Goal: Task Accomplishment & Management: Use online tool/utility

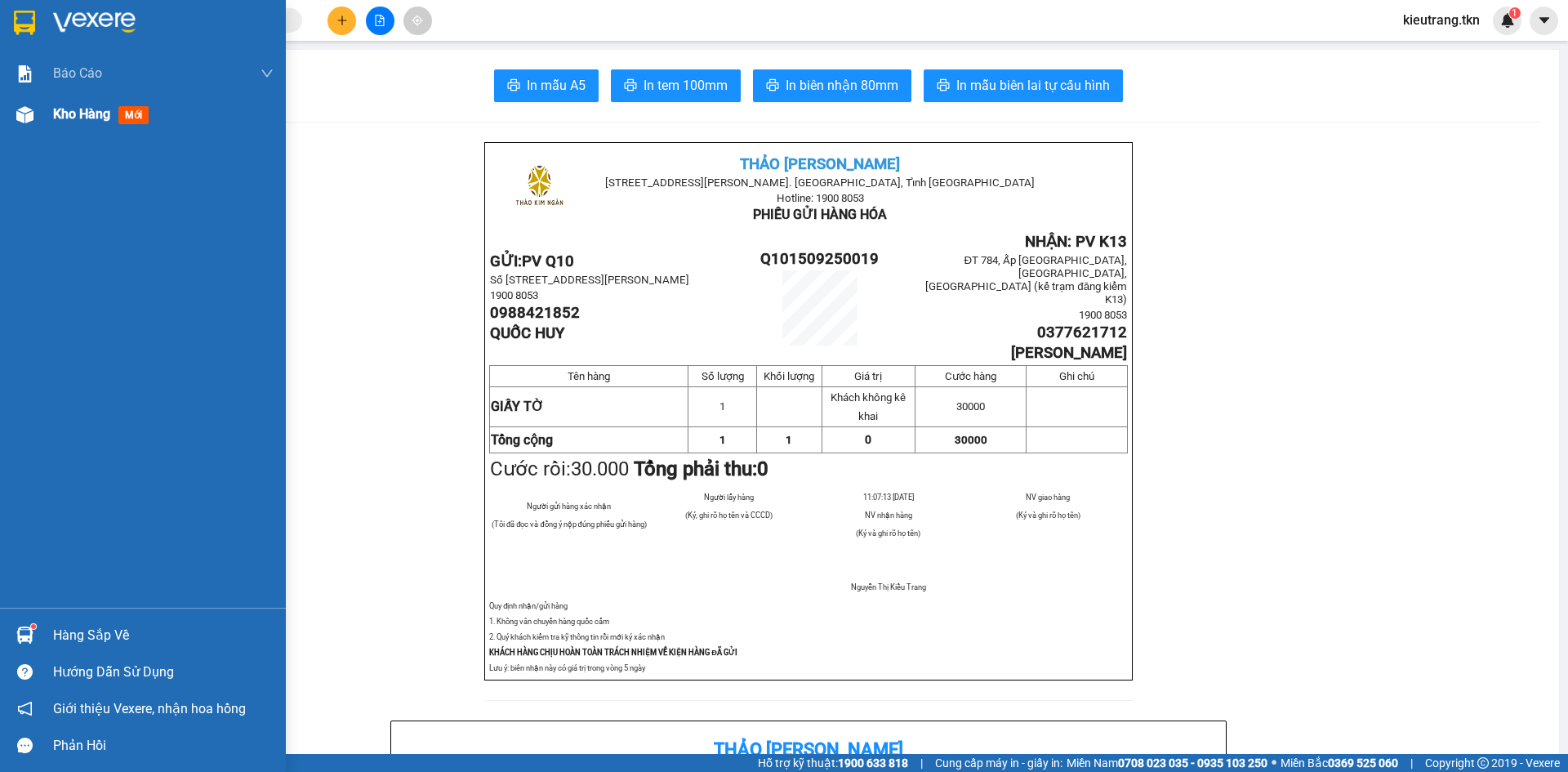
click at [60, 115] on span "Kho hàng" at bounding box center [81, 114] width 58 height 16
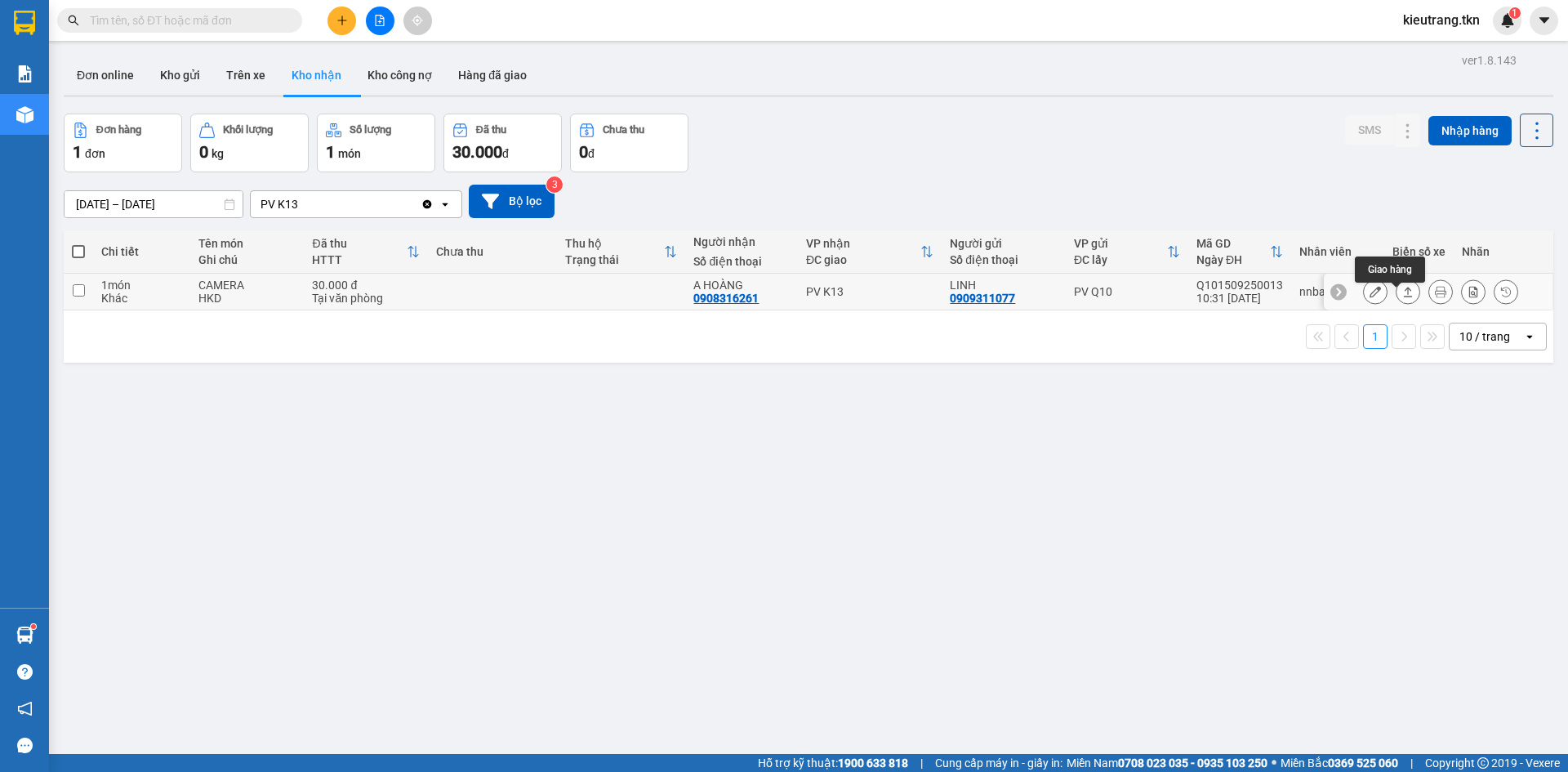
click at [1370, 297] on icon at bounding box center [1375, 291] width 12 height 12
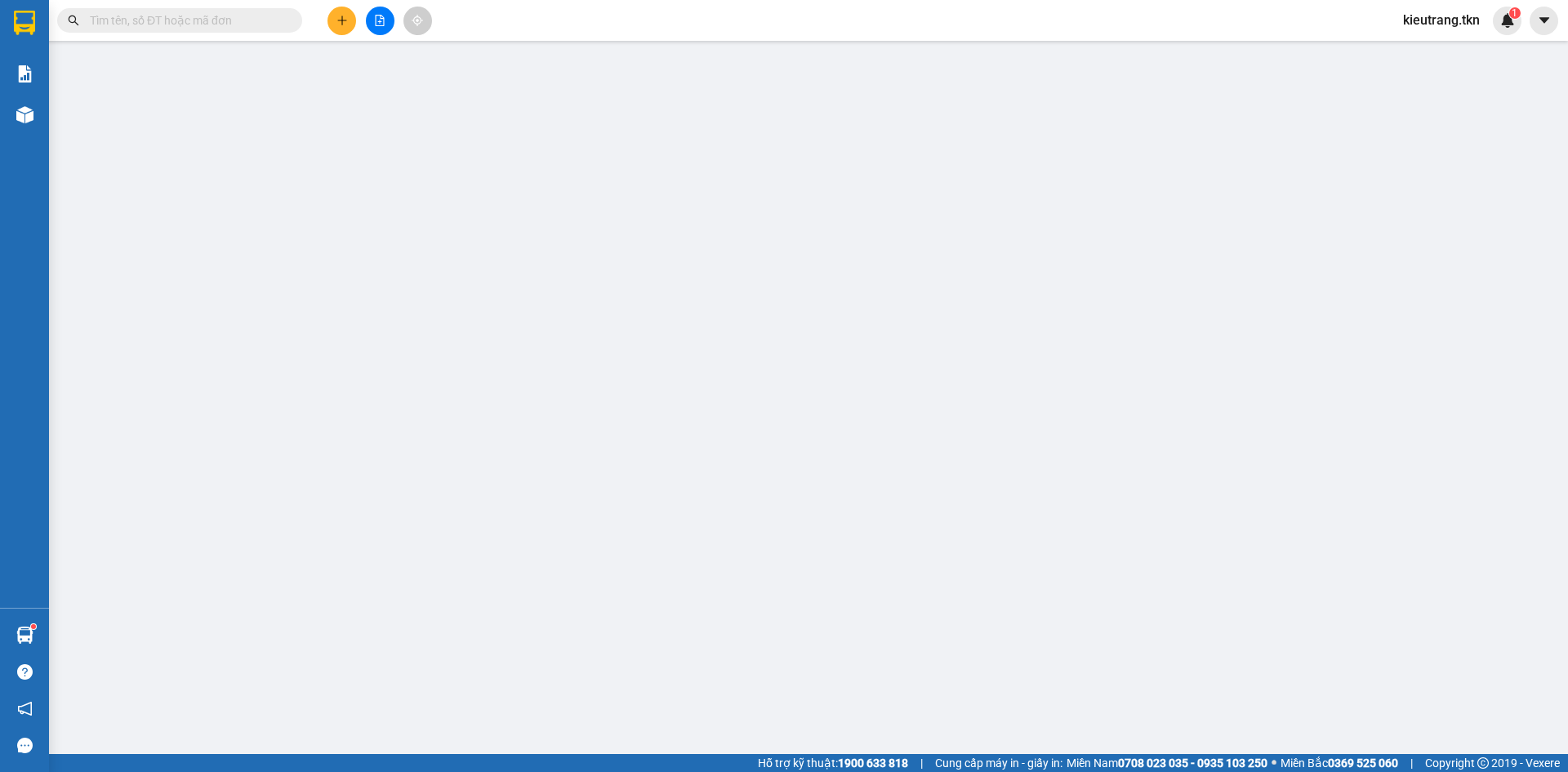
type input "0909311077"
type input "LINH"
type input "0908316261"
type input "A HOÀNG"
type input "30.000"
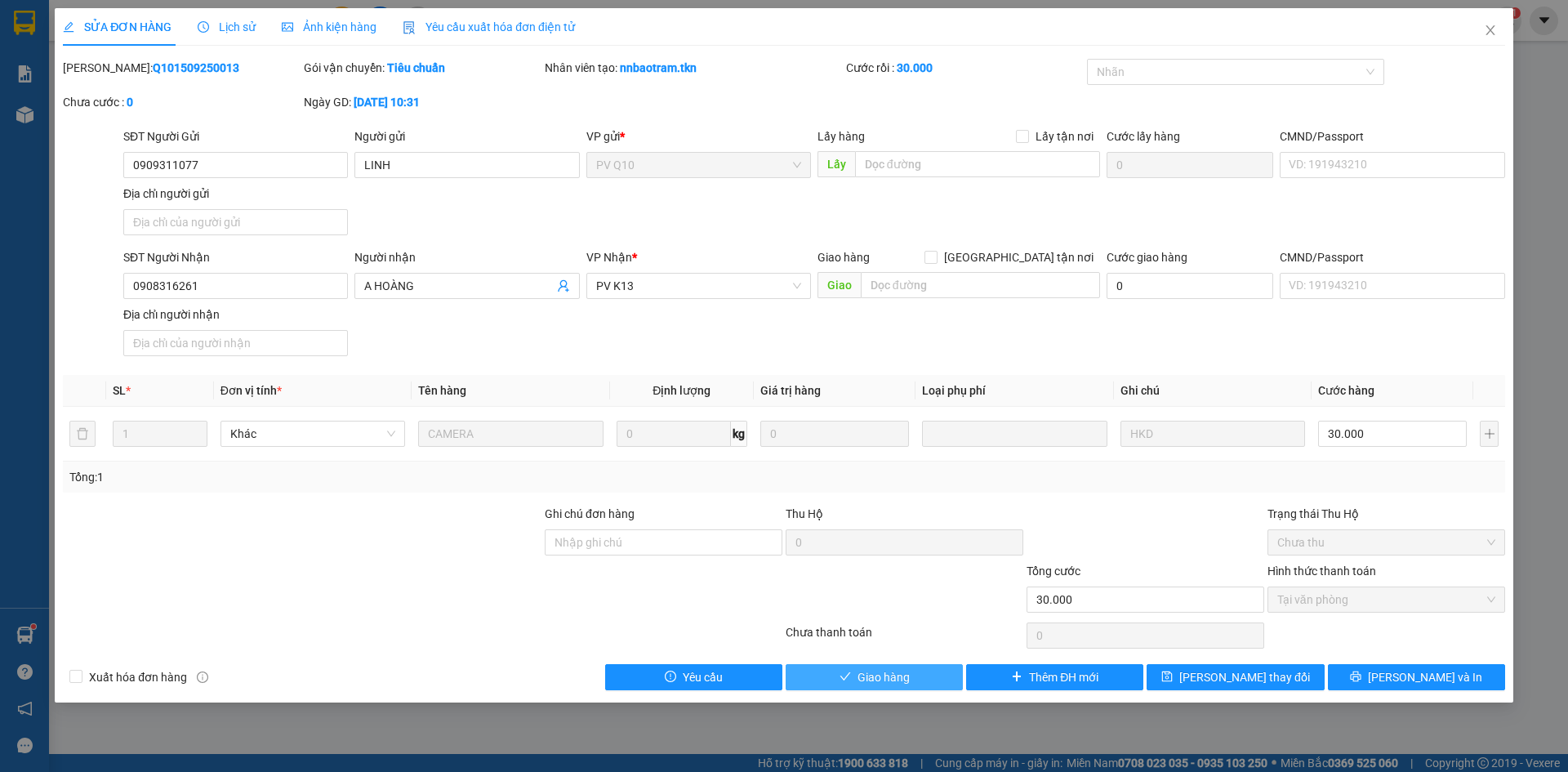
click at [915, 691] on button "Giao hàng" at bounding box center [875, 677] width 177 height 27
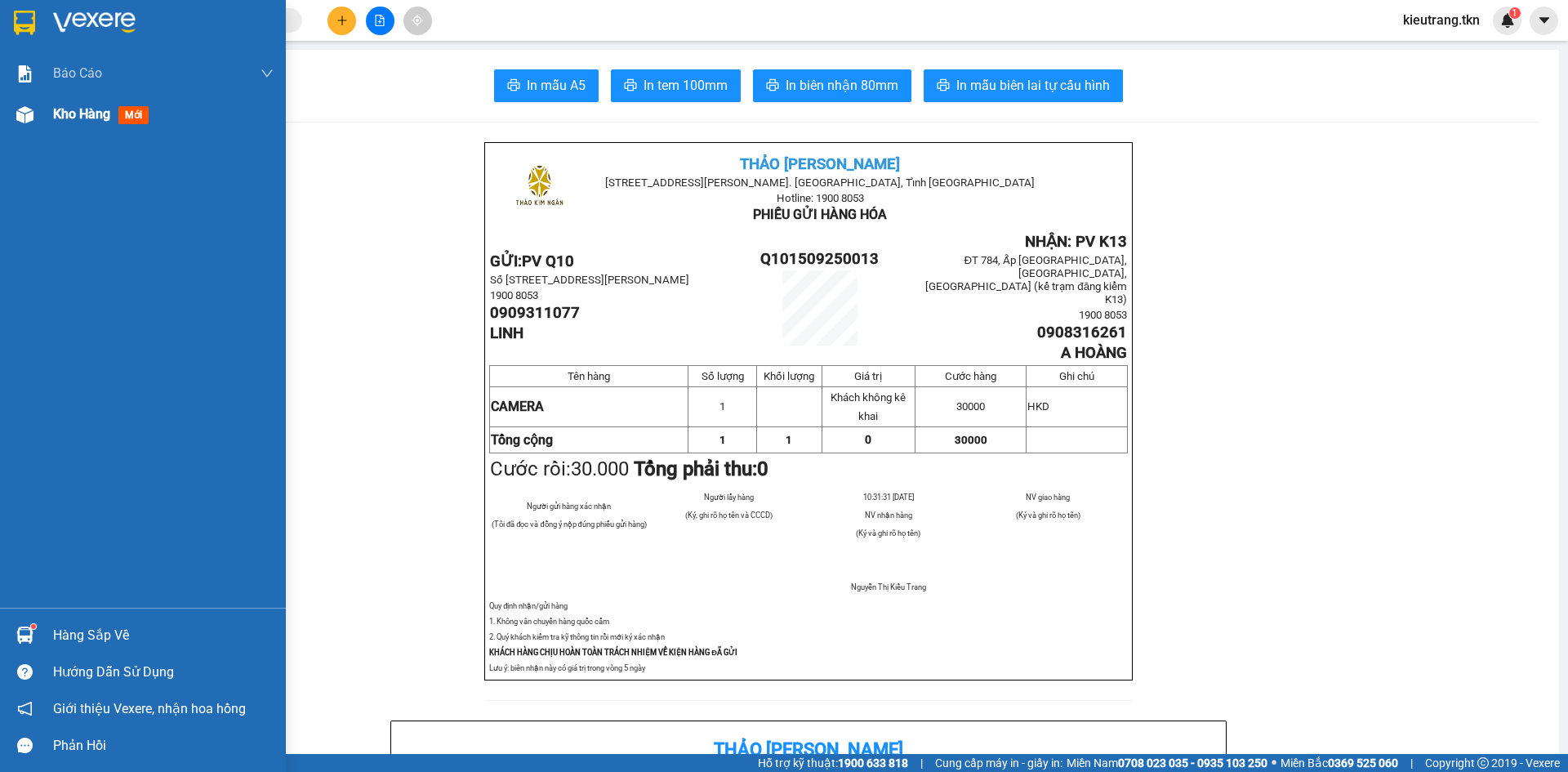
click at [85, 119] on span "Kho hàng" at bounding box center [81, 114] width 58 height 16
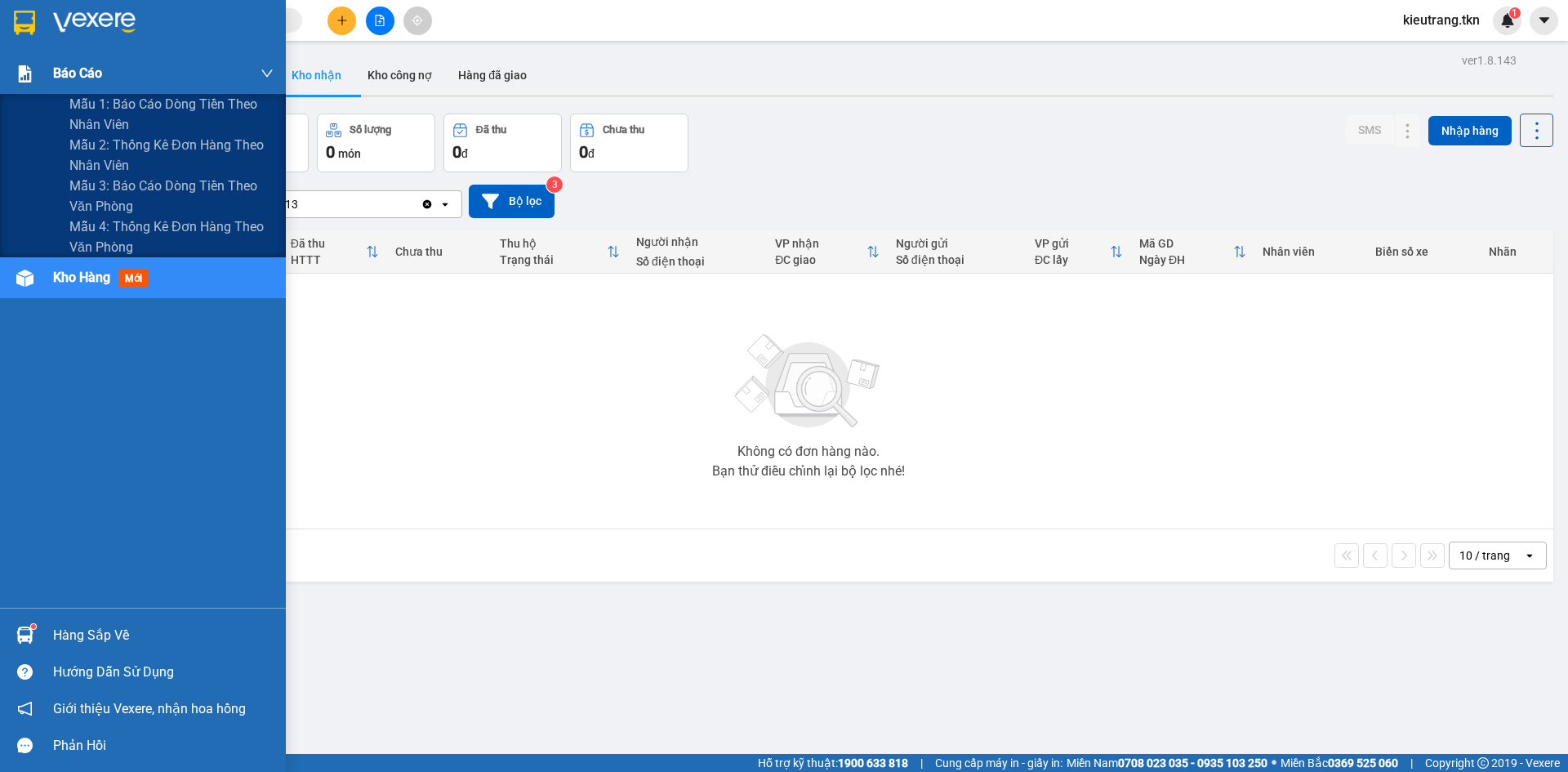
click at [100, 91] on div "Báo cáo" at bounding box center [163, 73] width 220 height 41
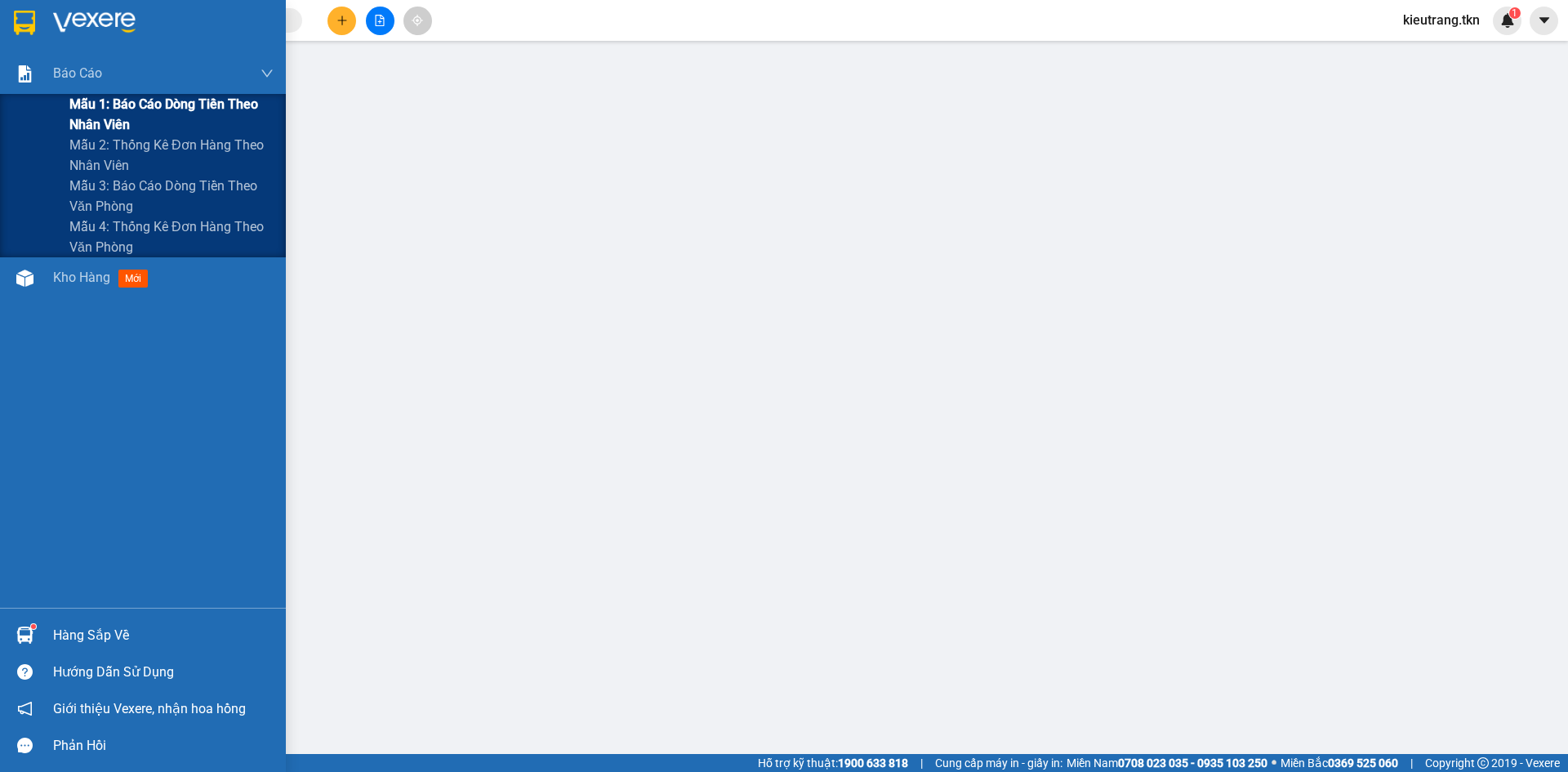
click at [158, 109] on span "Mẫu 1: Báo cáo dòng tiền theo nhân viên" at bounding box center [171, 114] width 205 height 41
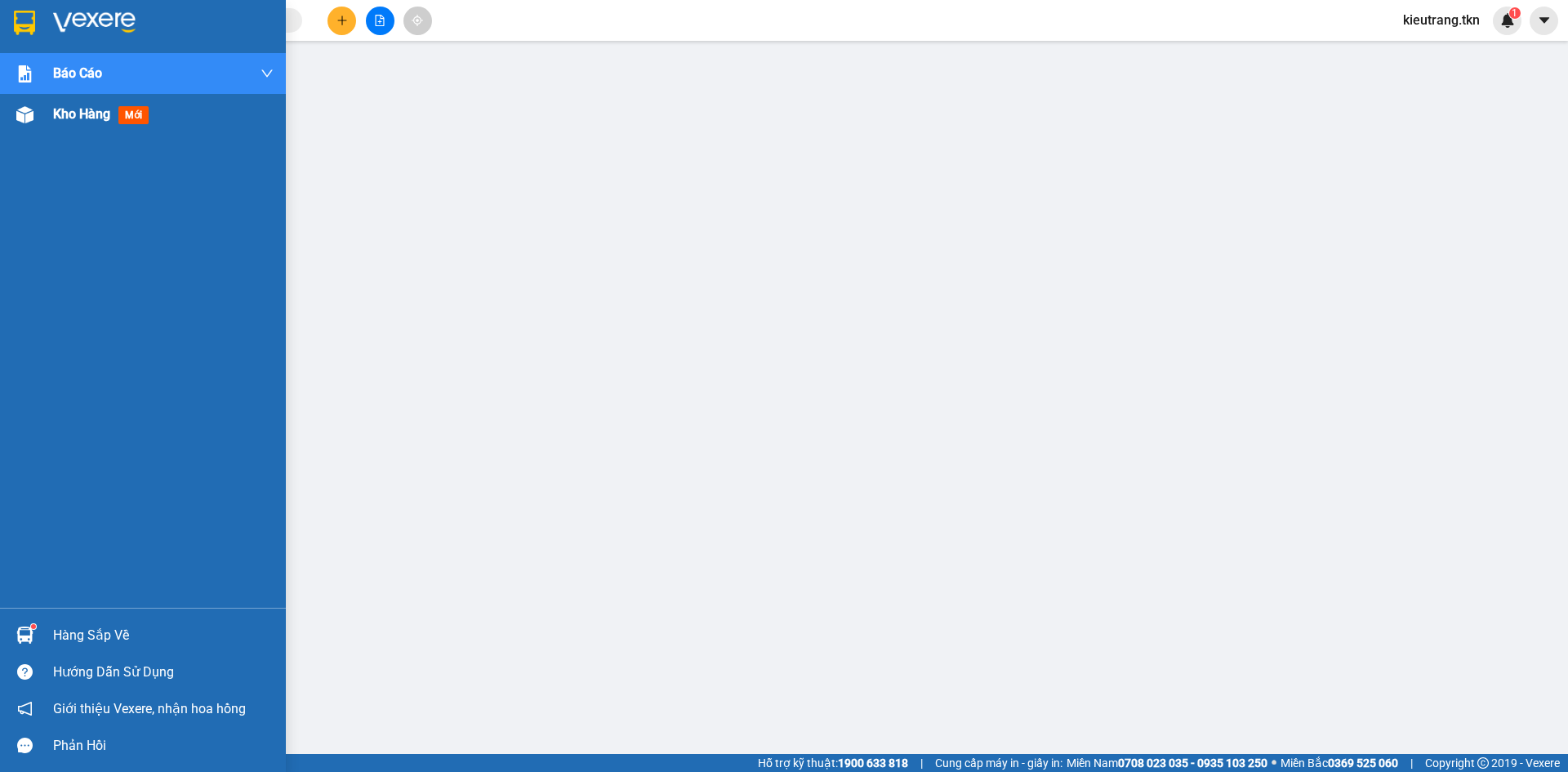
click at [76, 120] on span "Kho hàng" at bounding box center [81, 114] width 58 height 16
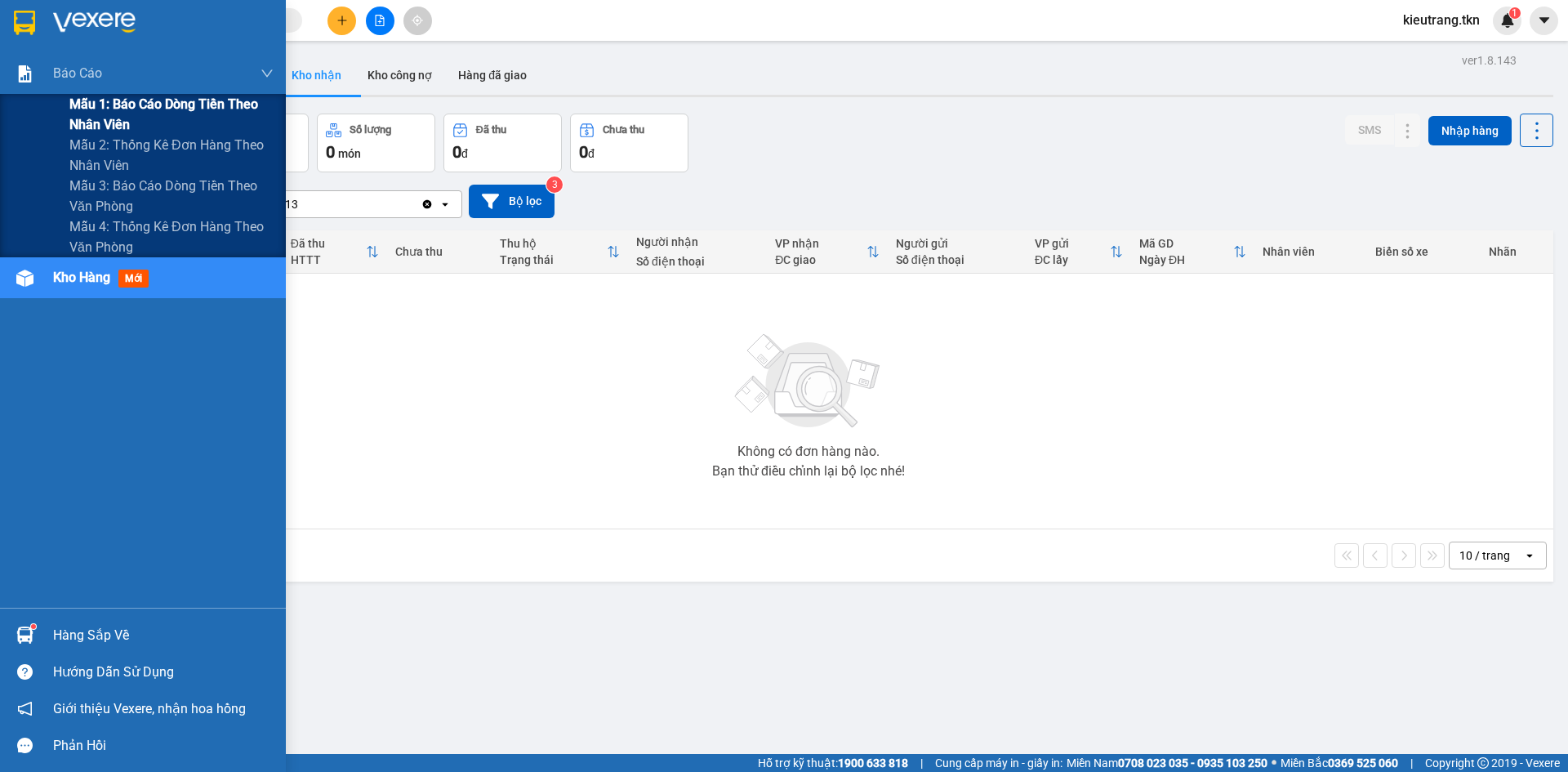
click at [114, 101] on span "Mẫu 1: Báo cáo dòng tiền theo nhân viên" at bounding box center [171, 114] width 205 height 41
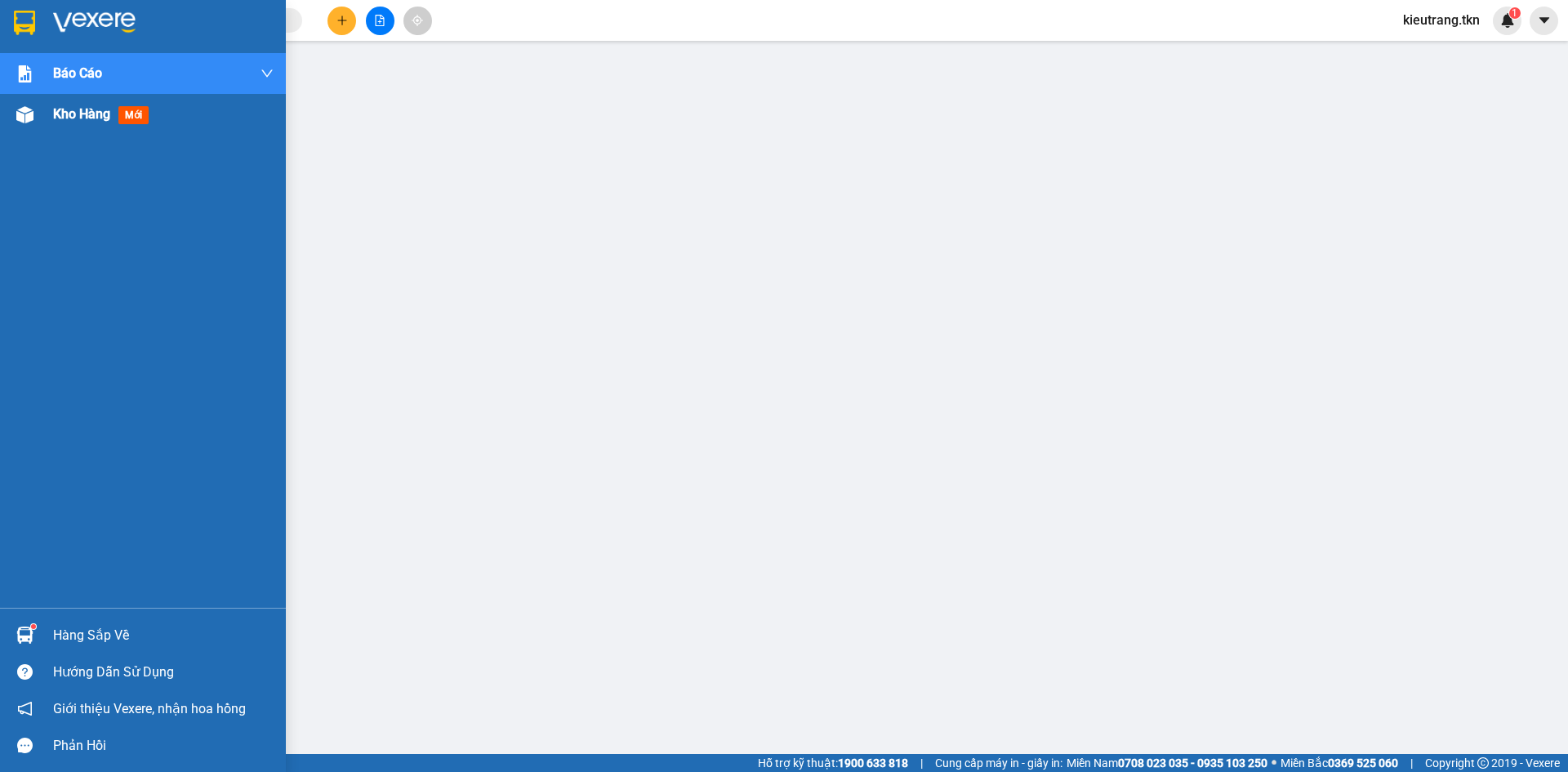
click at [81, 111] on span "Kho hàng" at bounding box center [81, 114] width 58 height 16
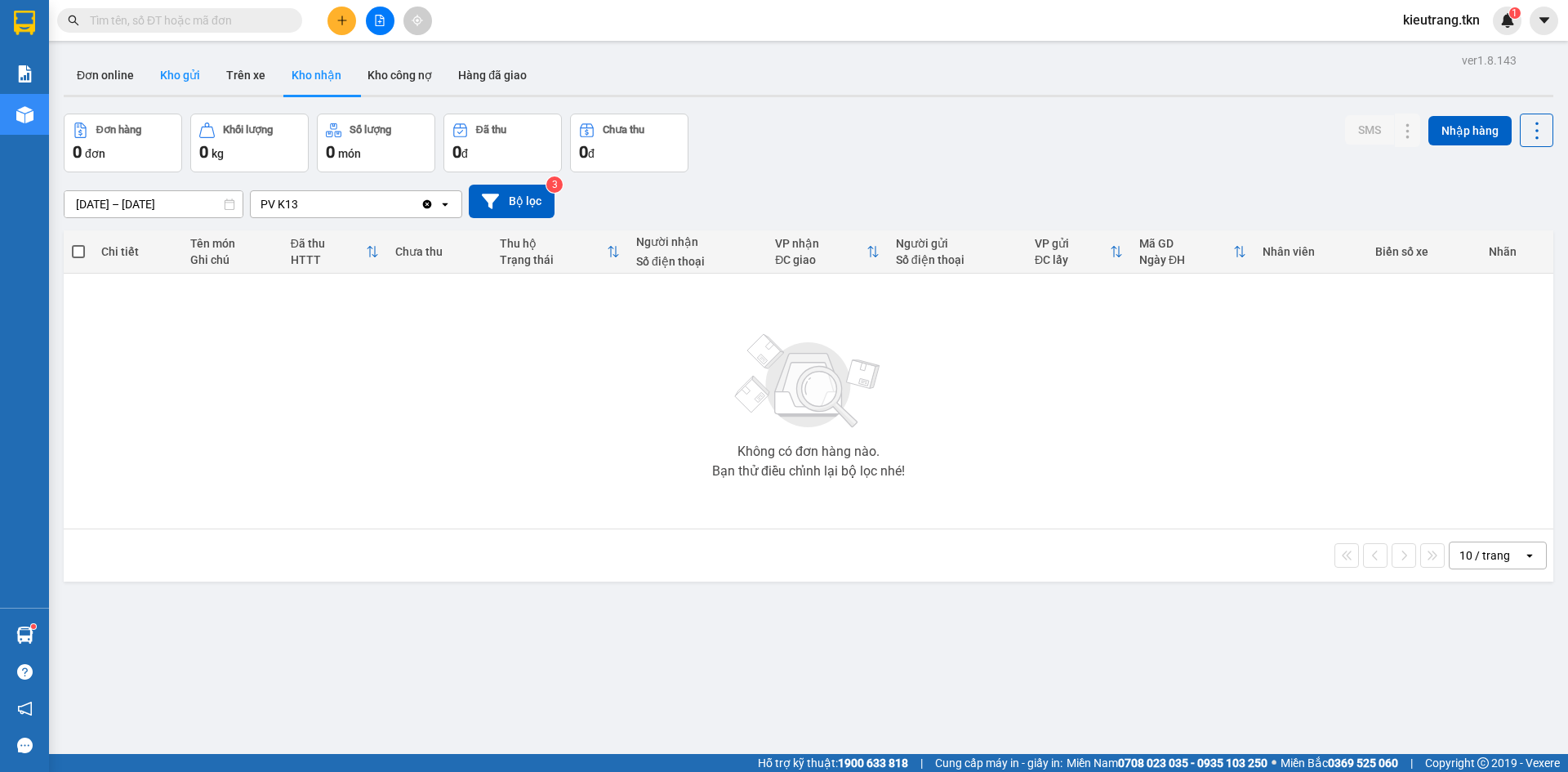
click at [174, 73] on button "Kho gửi" at bounding box center [180, 75] width 66 height 39
